Goal: Task Accomplishment & Management: Use online tool/utility

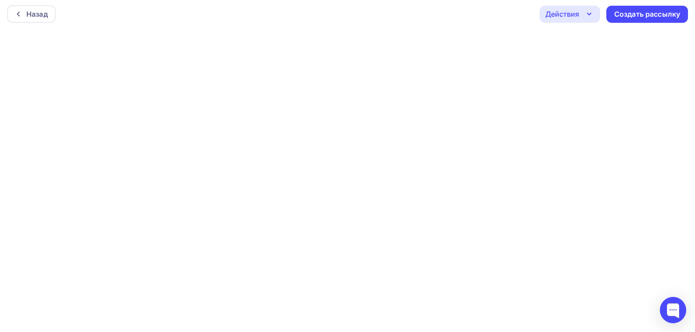
scroll to position [2, 0]
click at [586, 16] on icon "button" at bounding box center [589, 13] width 11 height 11
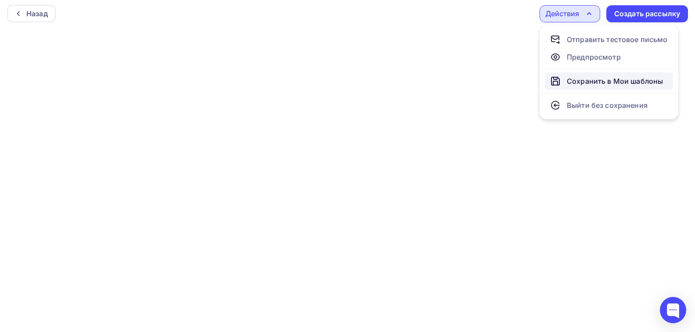
click at [589, 82] on div "Сохранить в Мои шаблоны" at bounding box center [615, 81] width 96 height 11
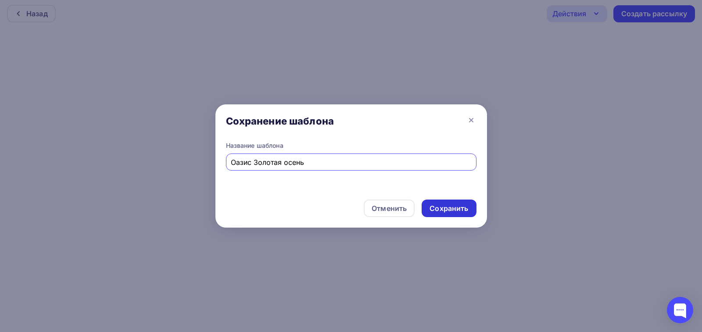
type input "Оазис Золотая осень"
click at [448, 209] on div "Сохранить" at bounding box center [449, 209] width 39 height 10
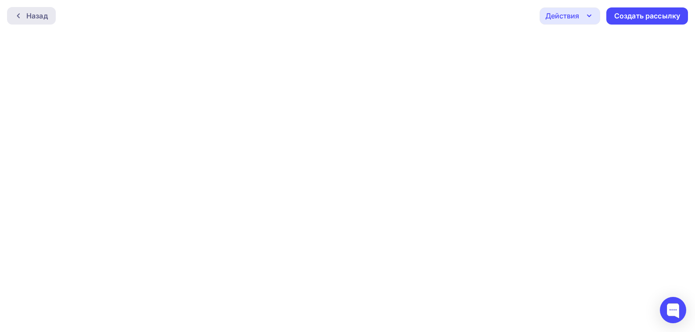
click at [43, 14] on div "Назад" at bounding box center [37, 16] width 22 height 11
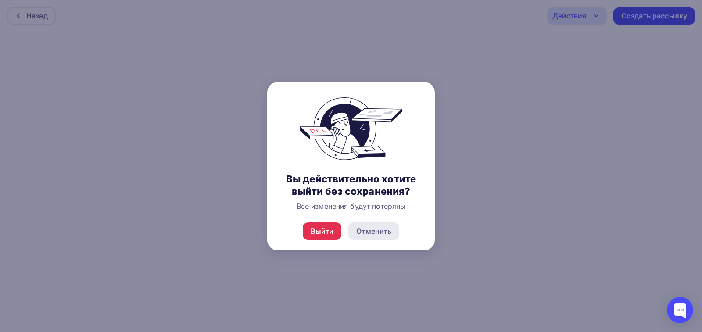
click at [385, 231] on div "Отменить" at bounding box center [373, 231] width 35 height 11
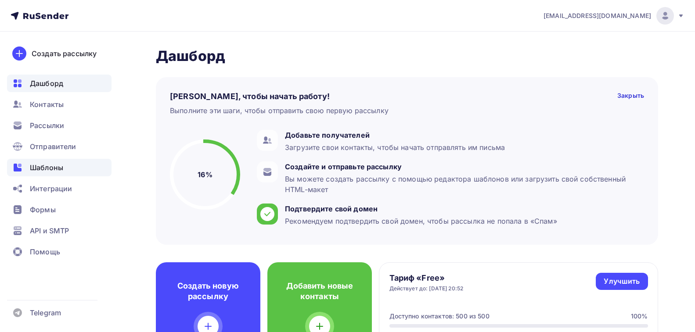
click at [50, 169] on span "Шаблоны" at bounding box center [46, 167] width 33 height 11
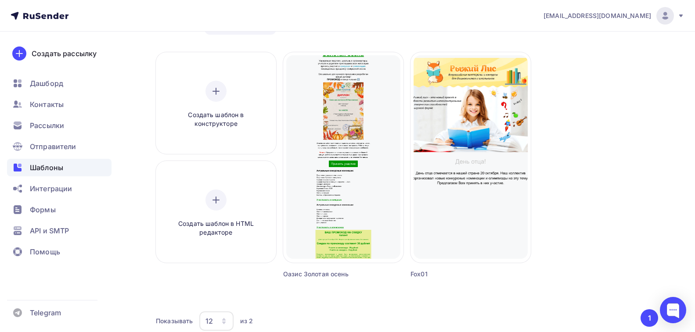
scroll to position [44, 0]
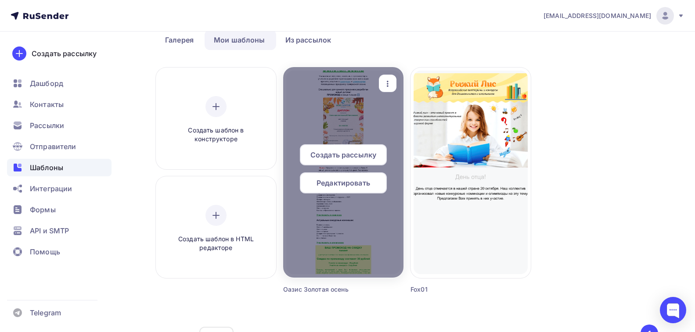
click at [385, 84] on icon "button" at bounding box center [387, 84] width 11 height 11
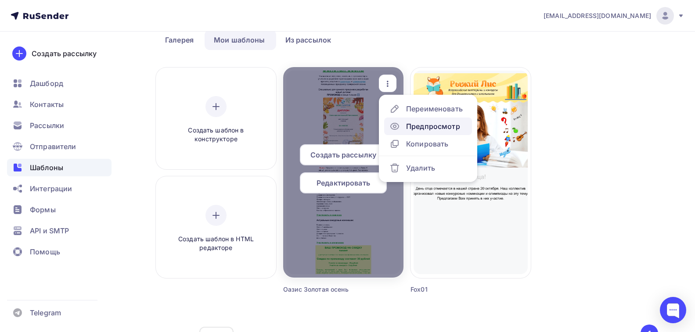
click at [408, 125] on div "Предпросмотр" at bounding box center [433, 126] width 54 height 11
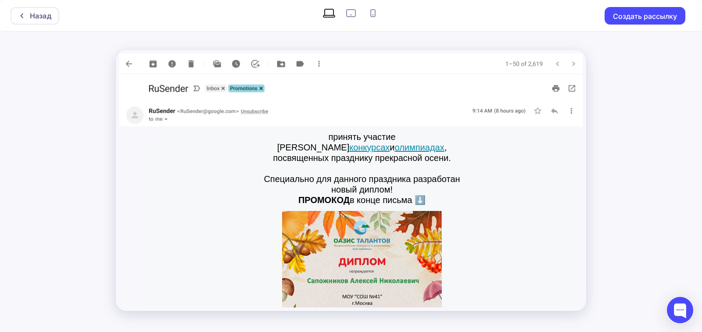
scroll to position [88, 0]
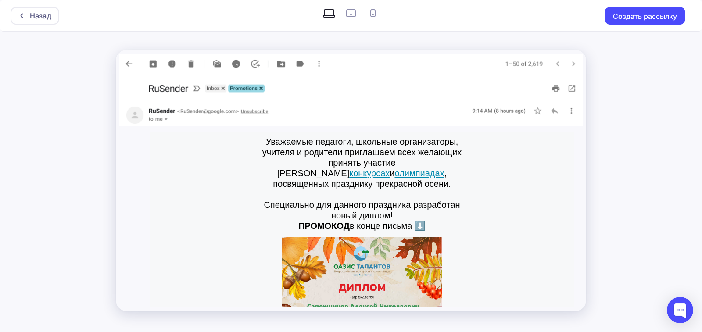
click at [375, 169] on link "конкурсах" at bounding box center [369, 174] width 40 height 10
click at [422, 169] on link "олимпиадах" at bounding box center [420, 174] width 50 height 10
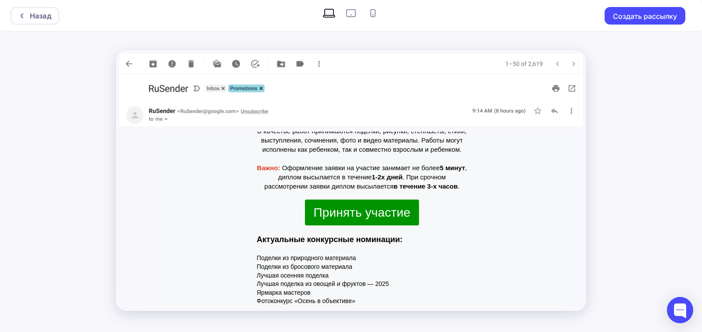
scroll to position [439, 0]
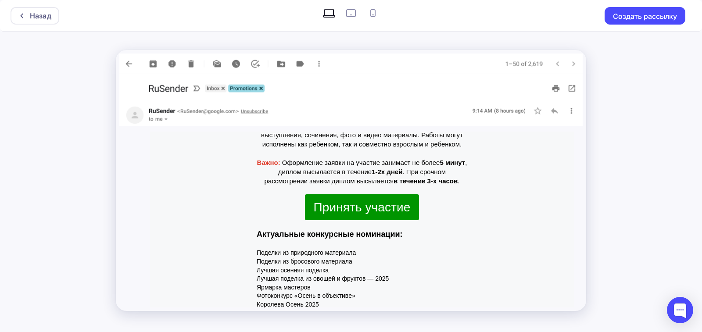
click at [374, 201] on span "Принять участие" at bounding box center [362, 208] width 97 height 14
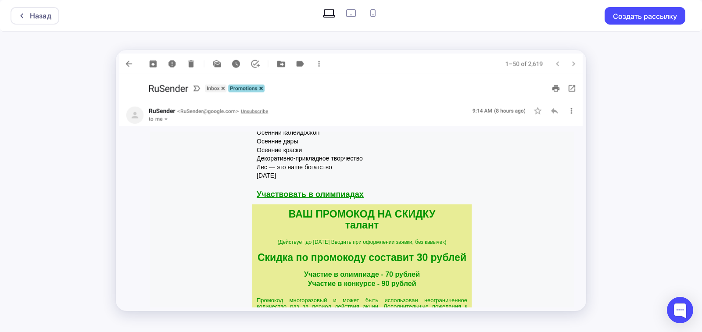
scroll to position [615, 0]
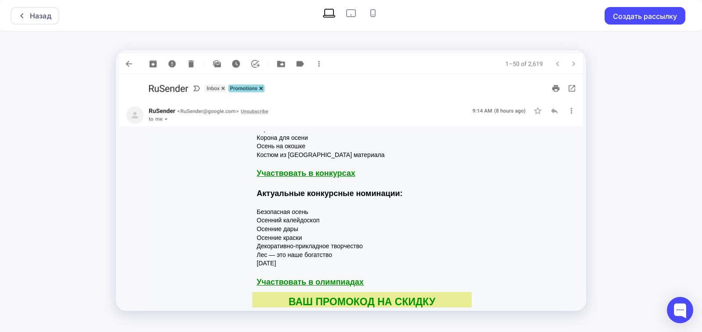
click at [336, 169] on link "Участвовать в конкурсах" at bounding box center [306, 173] width 99 height 9
click at [307, 278] on span "Участвовать в олимпиадах" at bounding box center [310, 282] width 107 height 9
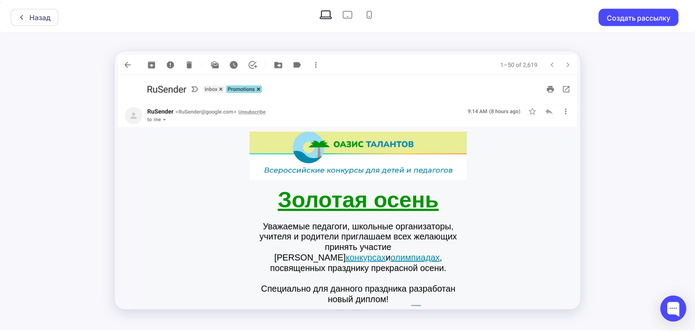
scroll to position [0, 0]
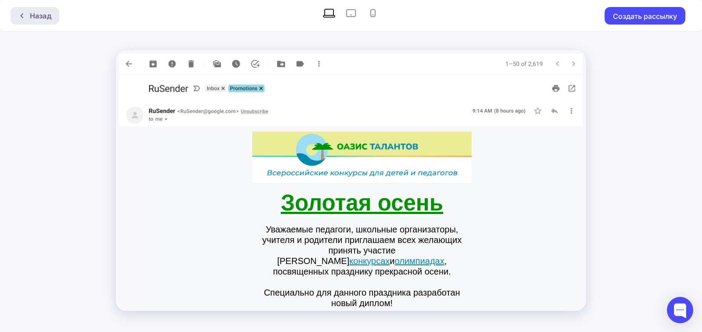
click at [36, 15] on div "Назад" at bounding box center [41, 16] width 22 height 11
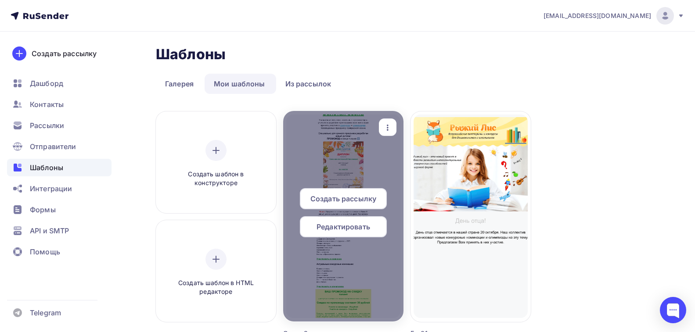
click at [344, 229] on span "Редактировать" at bounding box center [343, 227] width 54 height 11
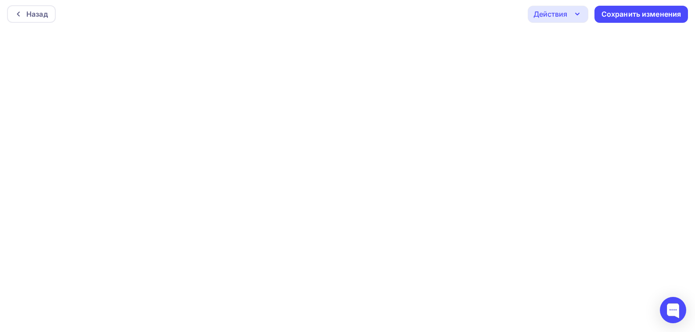
scroll to position [2, 0]
click at [565, 16] on div "Действия" at bounding box center [550, 13] width 34 height 11
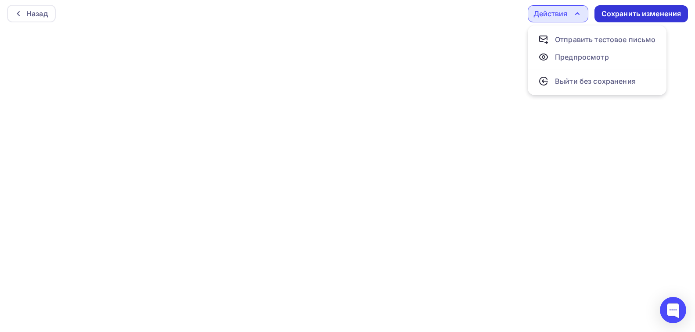
click at [648, 13] on div "Сохранить изменения" at bounding box center [641, 14] width 80 height 10
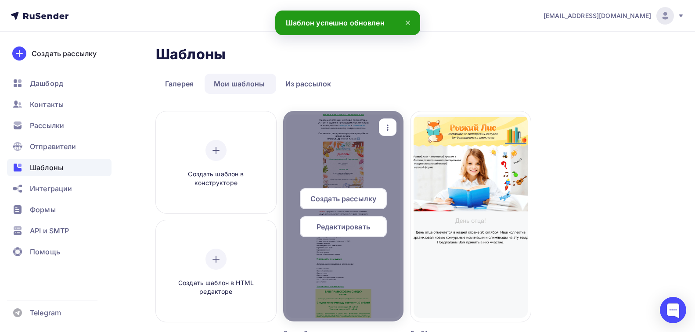
click at [388, 126] on icon "button" at bounding box center [387, 127] width 11 height 11
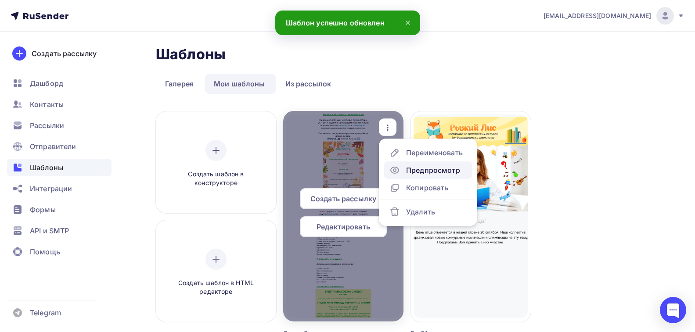
click at [405, 171] on div "Предпросмотр" at bounding box center [424, 170] width 71 height 11
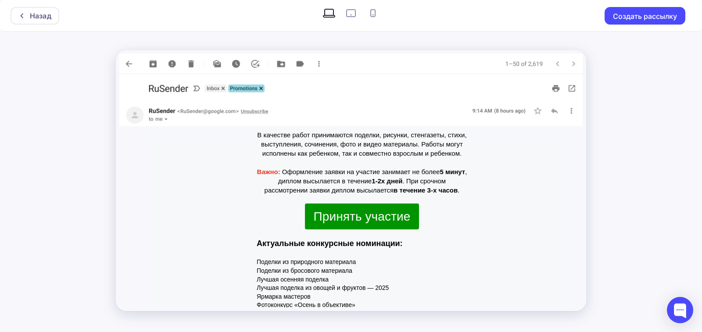
scroll to position [395, 0]
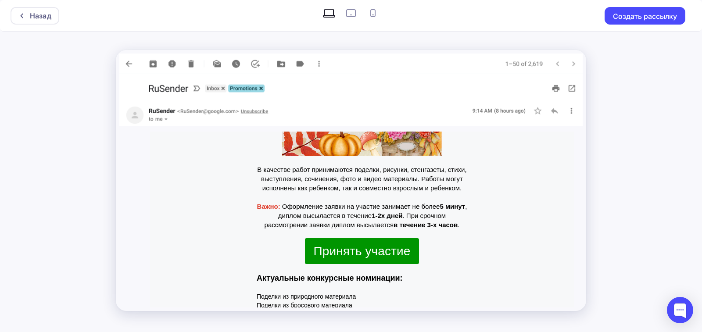
click at [365, 245] on span "Принять участие" at bounding box center [362, 252] width 97 height 14
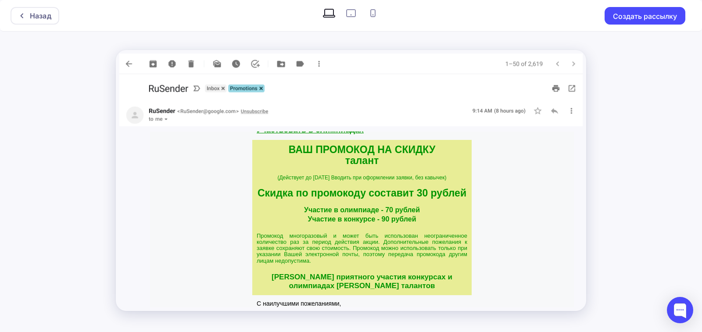
scroll to position [778, 0]
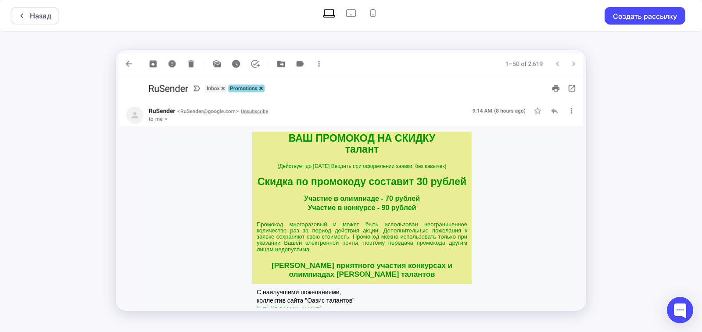
click at [311, 306] on link "https://oasis-talantov.ru/" at bounding box center [289, 309] width 65 height 7
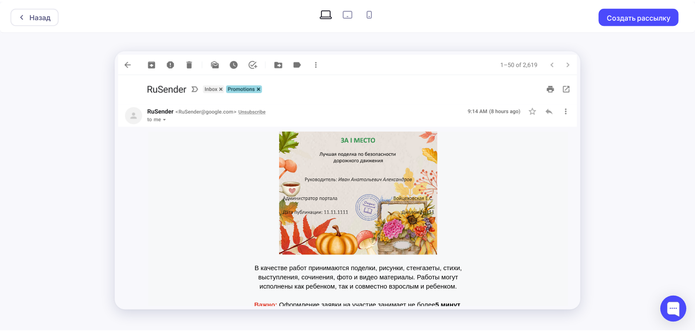
scroll to position [0, 0]
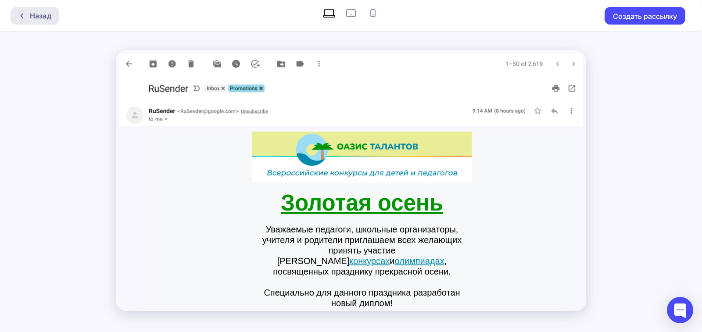
click at [29, 15] on div at bounding box center [23, 15] width 11 height 7
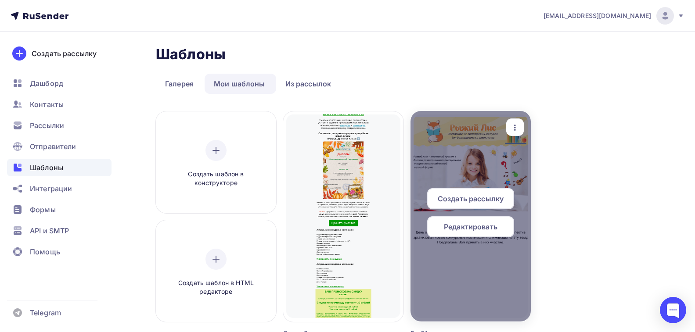
click at [482, 229] on span "Редактировать" at bounding box center [471, 227] width 54 height 11
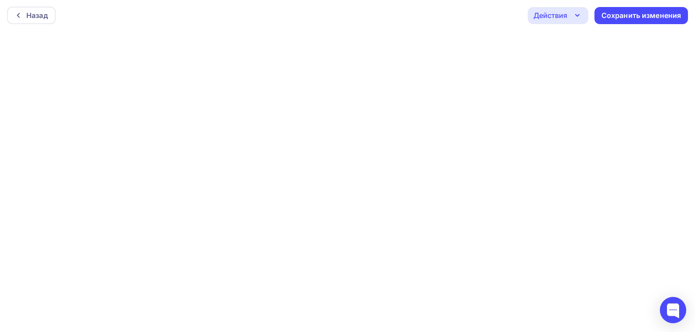
scroll to position [2, 0]
click at [628, 14] on div "Сохранить изменения" at bounding box center [641, 14] width 80 height 10
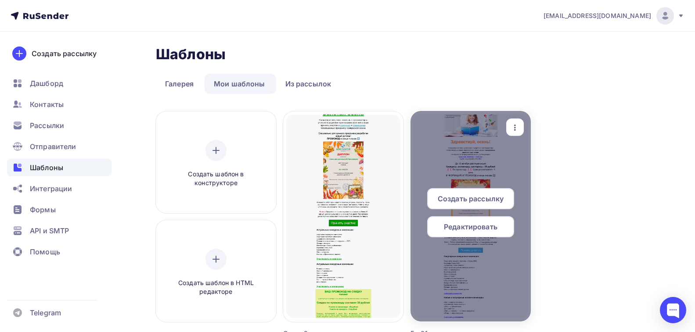
click at [517, 127] on icon "button" at bounding box center [515, 127] width 11 height 11
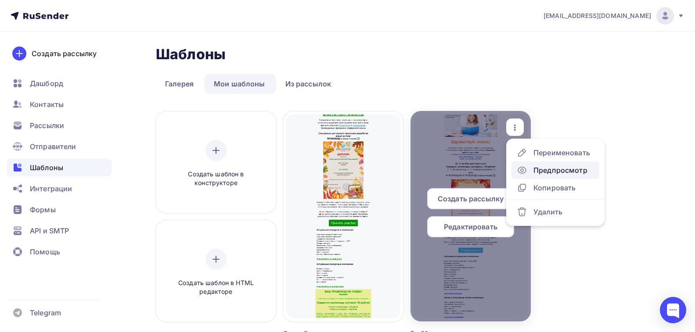
click at [535, 169] on div "Предпросмотр" at bounding box center [560, 170] width 54 height 11
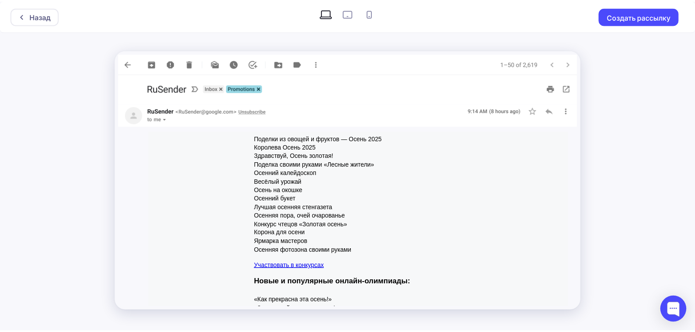
scroll to position [773, 0]
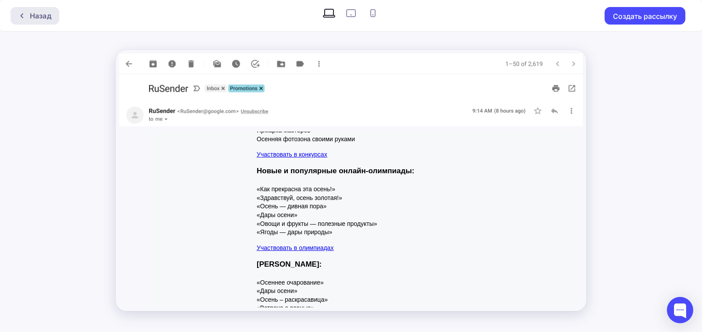
click at [39, 17] on div "Назад" at bounding box center [41, 16] width 22 height 11
